Goal: Complete application form

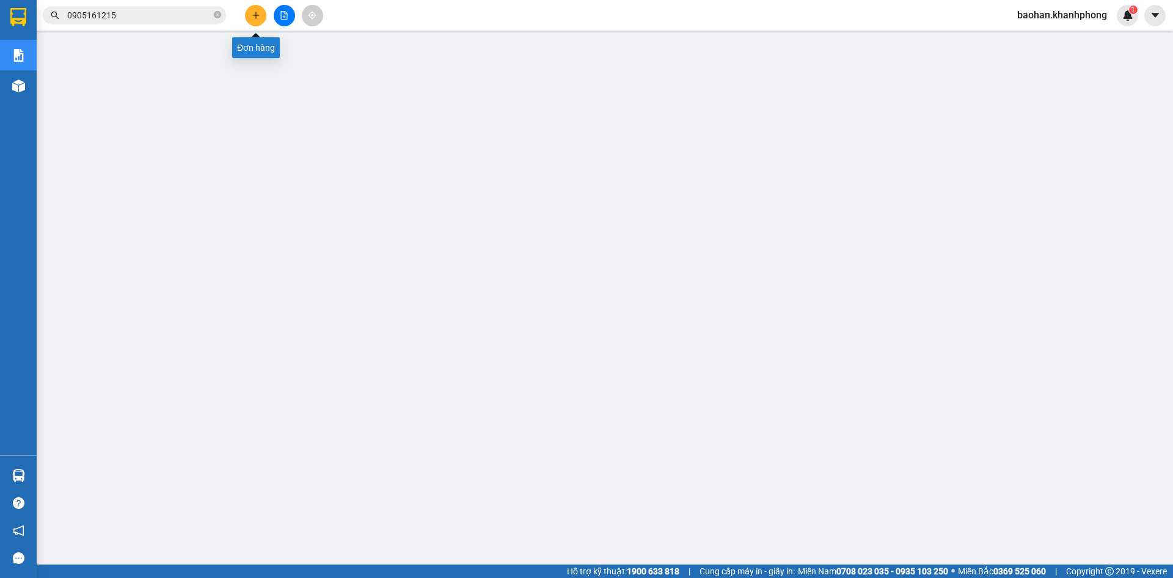
click at [254, 10] on button at bounding box center [255, 15] width 21 height 21
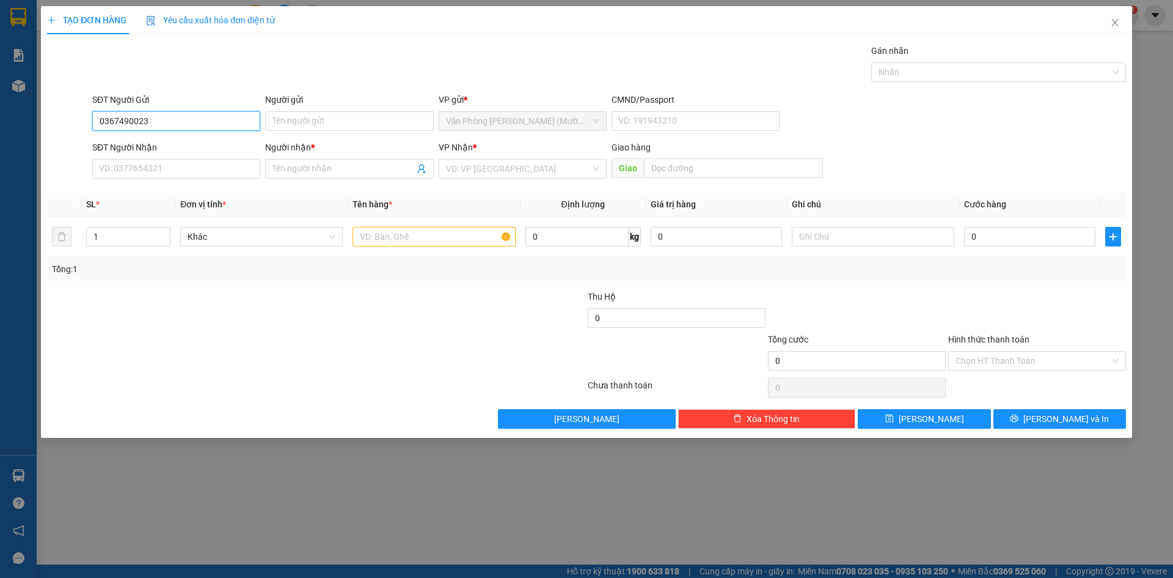
click at [216, 119] on input "0367490023" at bounding box center [176, 121] width 168 height 20
type input "0367490023"
paste input "0367490023"
type input "0367490023"
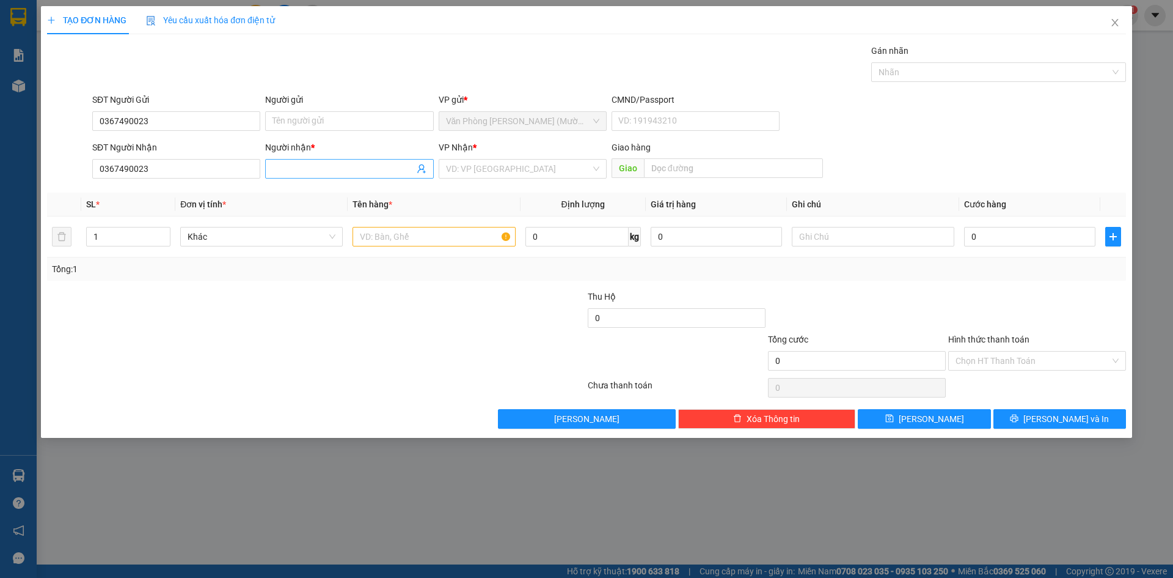
click at [314, 169] on input "Người nhận *" at bounding box center [343, 168] width 141 height 13
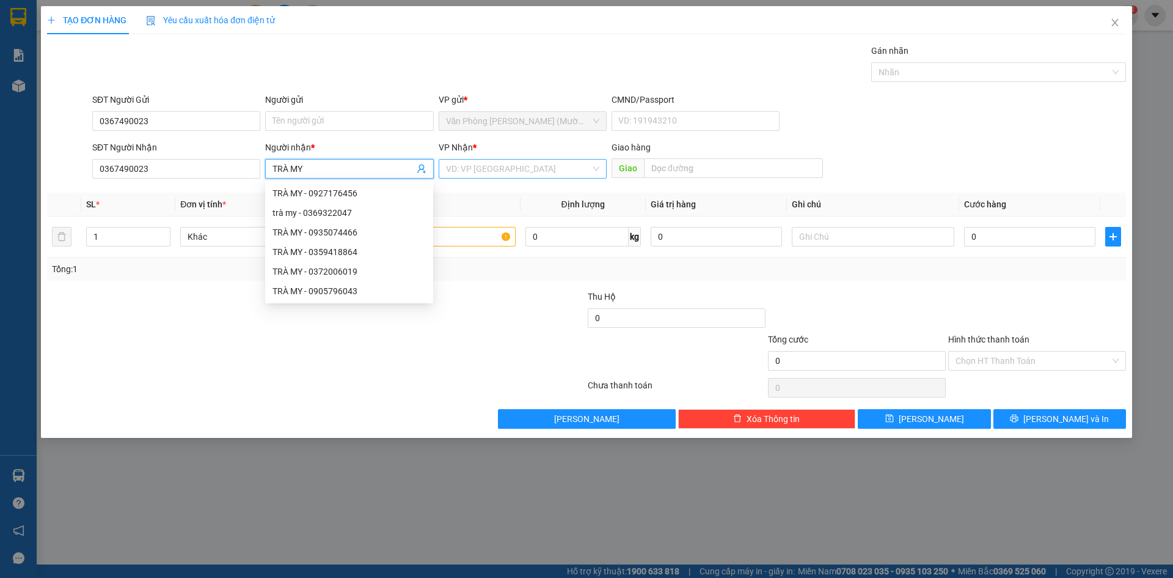
type input "TRÀ MY"
click at [501, 168] on input "search" at bounding box center [518, 169] width 145 height 18
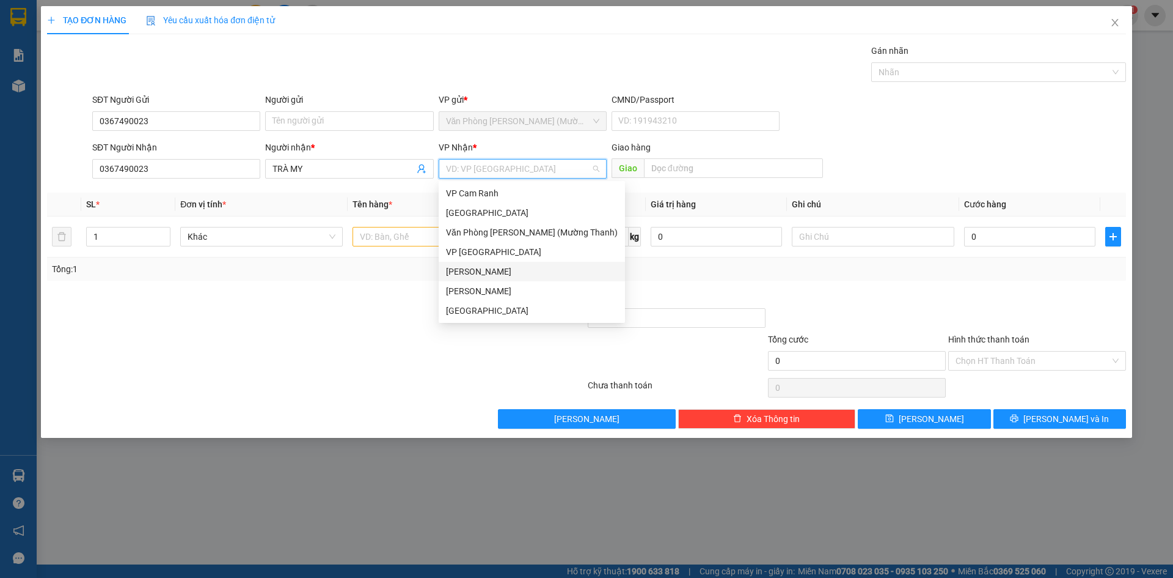
click at [479, 284] on div "[PERSON_NAME]" at bounding box center [532, 290] width 172 height 13
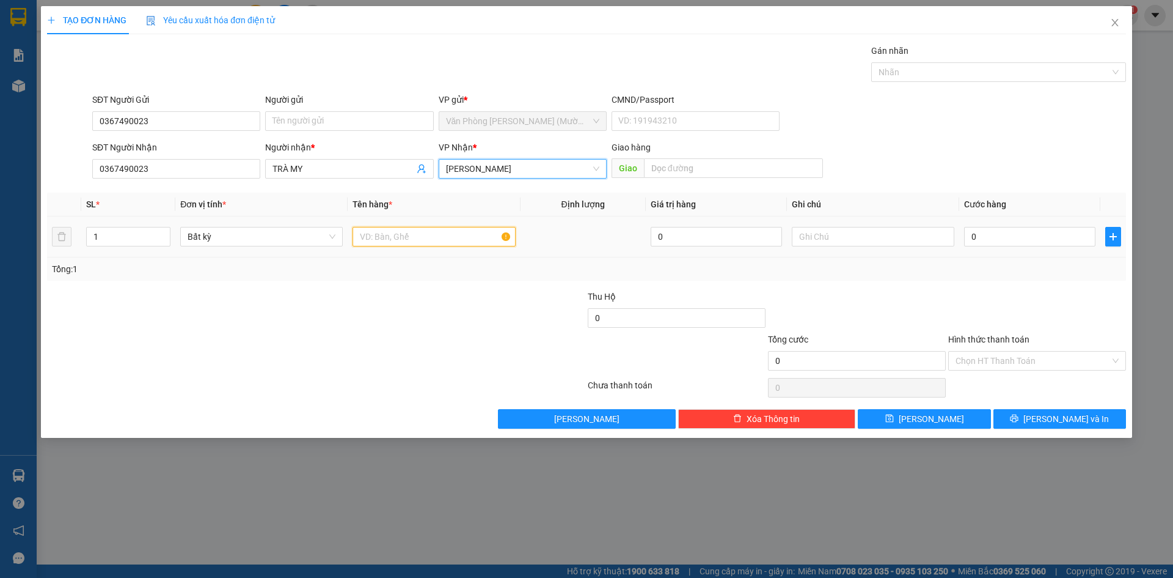
click at [441, 240] on input "text" at bounding box center [434, 237] width 163 height 20
type input "D"
type input "ĐTHOAI"
click at [979, 229] on input "0" at bounding box center [1029, 237] width 131 height 20
type input "1"
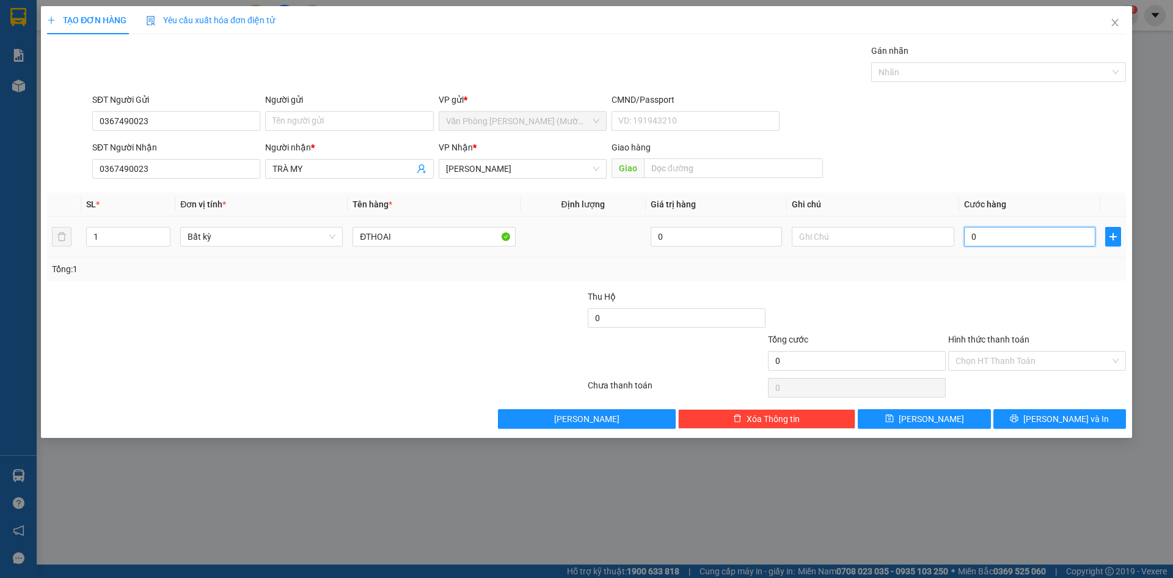
type input "1"
type input "10"
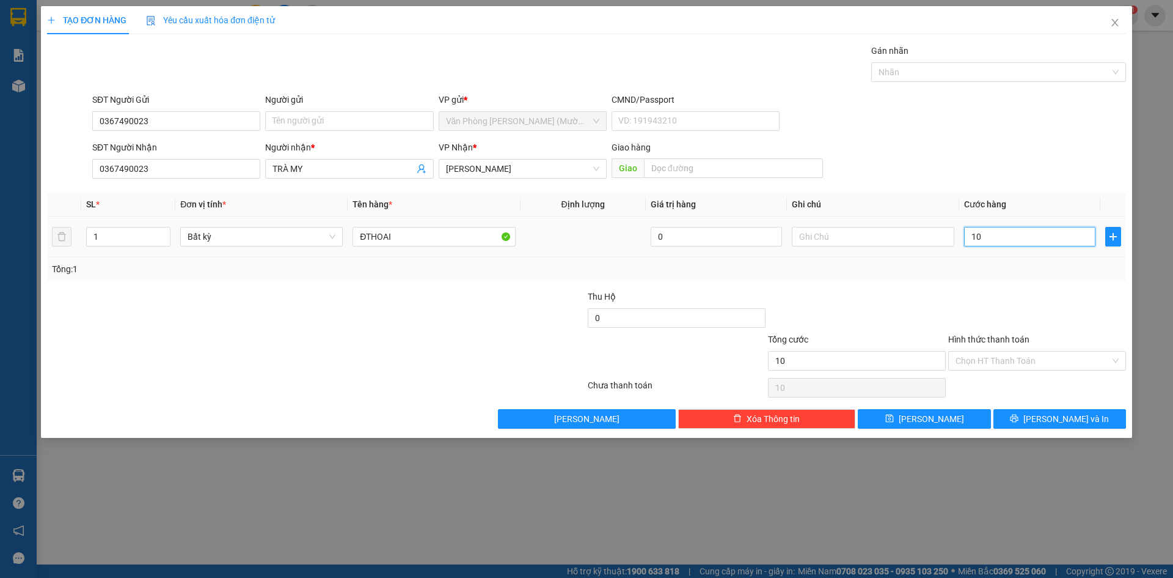
type input "100"
type input "100.000"
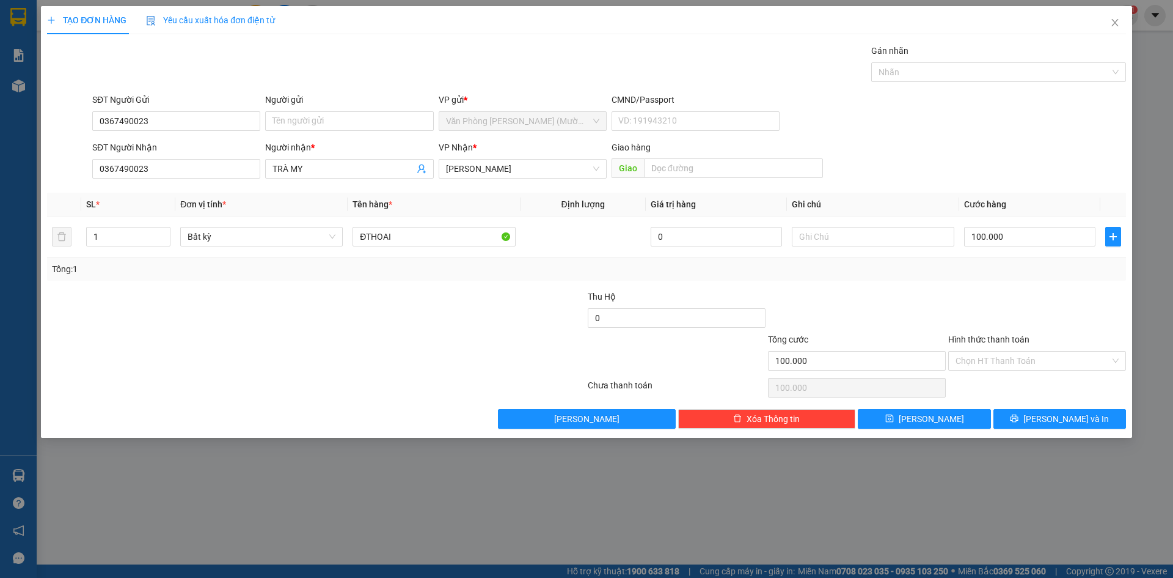
click at [986, 281] on div "Transit Pickup Surcharge Ids Transit Deliver Surcharge Ids Transit Deliver Surc…" at bounding box center [586, 236] width 1079 height 384
click at [994, 309] on div at bounding box center [1037, 311] width 180 height 43
click at [1016, 355] on input "Hình thức thanh toán" at bounding box center [1033, 360] width 155 height 18
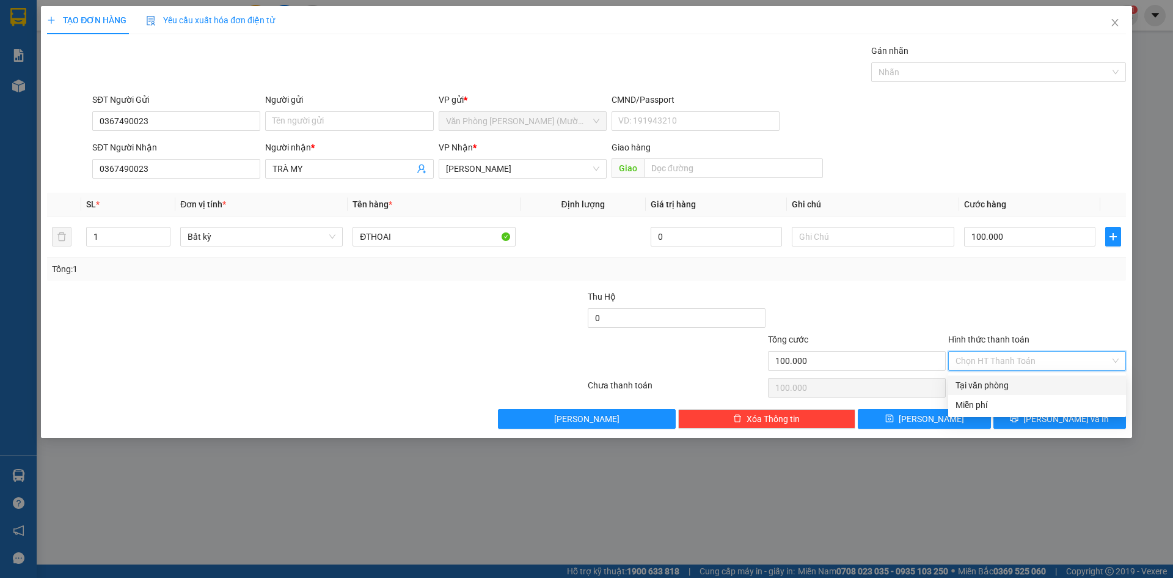
click at [1014, 381] on div "Tại văn phòng" at bounding box center [1037, 384] width 163 height 13
type input "0"
click at [1025, 423] on button "[PERSON_NAME] và In" at bounding box center [1060, 419] width 133 height 20
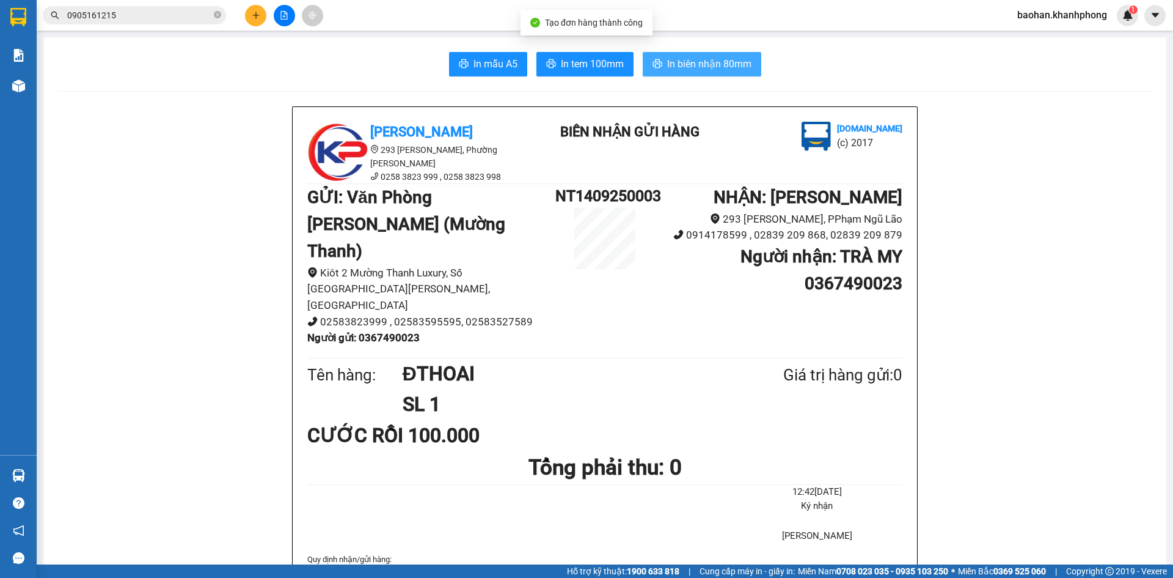
click at [741, 57] on span "In biên nhận 80mm" at bounding box center [709, 63] width 84 height 15
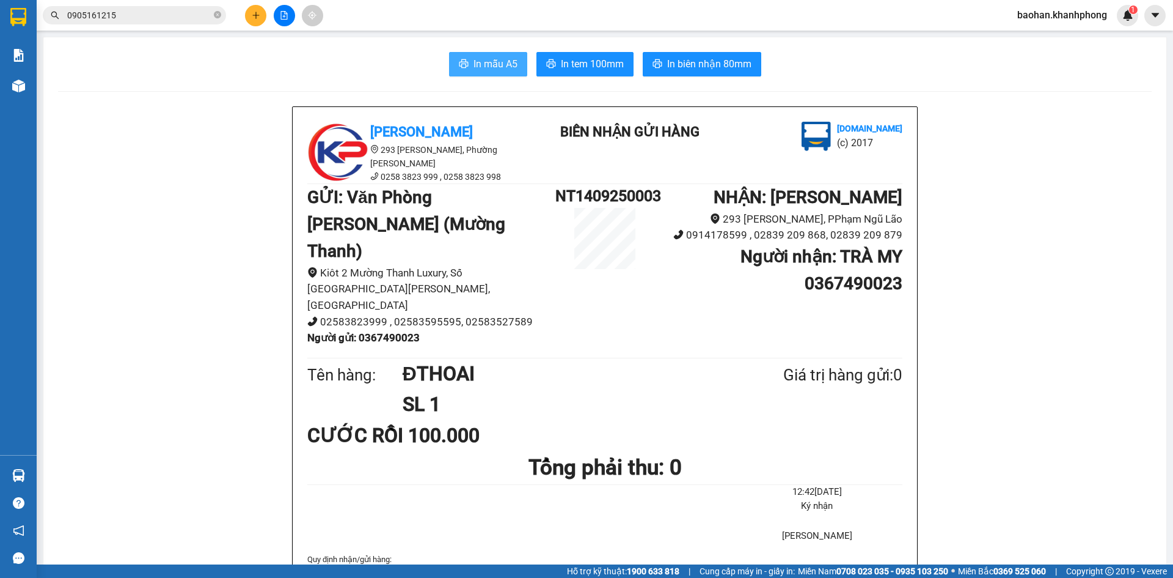
click at [496, 65] on span "In mẫu A5" at bounding box center [496, 63] width 44 height 15
